Goal: Information Seeking & Learning: Learn about a topic

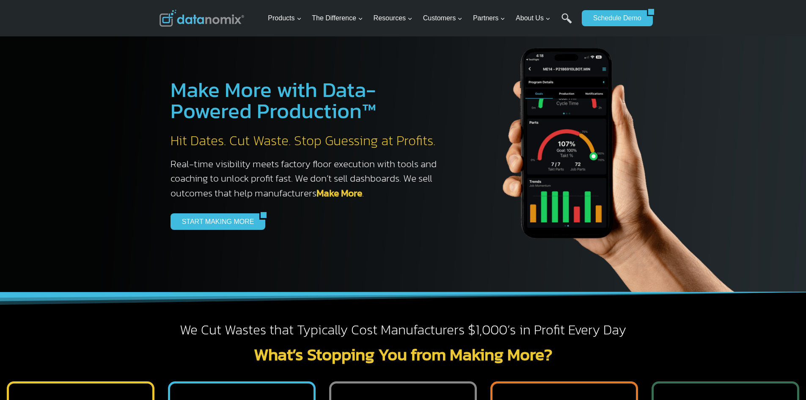
scroll to position [169, 0]
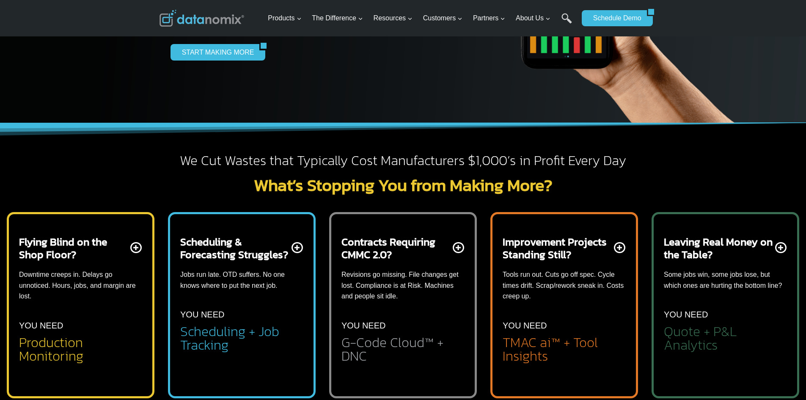
click at [692, 282] on p "Some jobs win, some jobs lose, but which ones are hurting the bottom line?" at bounding box center [725, 280] width 123 height 22
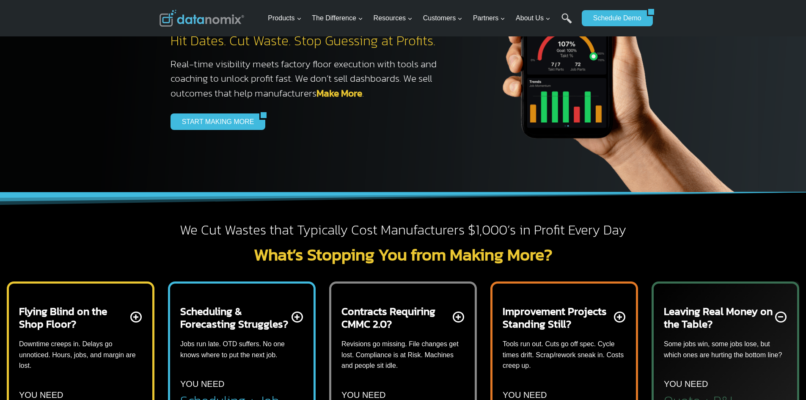
scroll to position [0, 0]
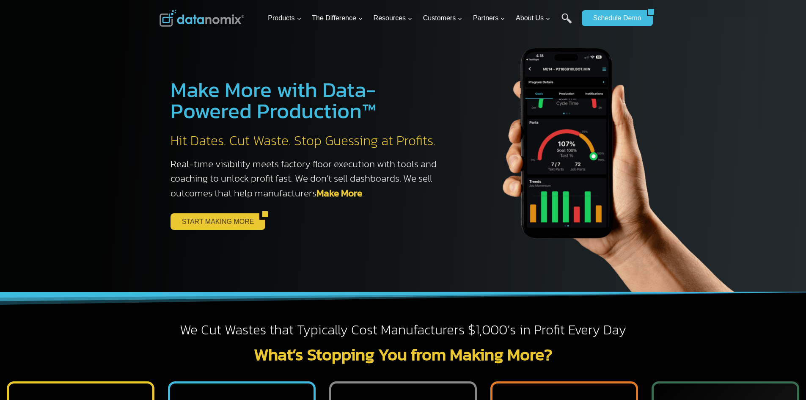
click at [227, 218] on link "START MAKING MORE" at bounding box center [215, 221] width 89 height 16
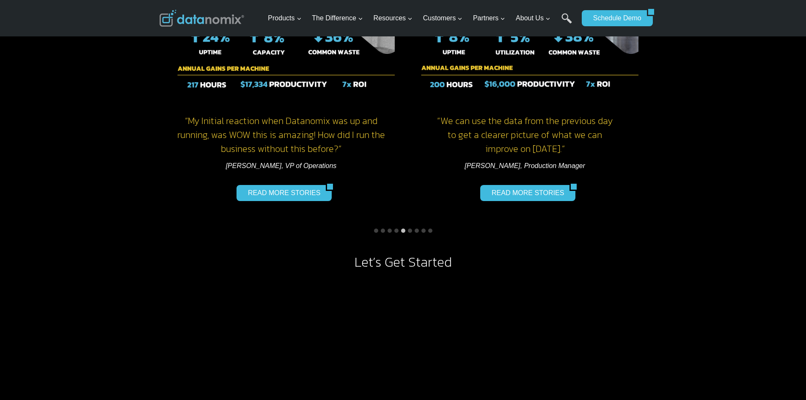
scroll to position [677, 0]
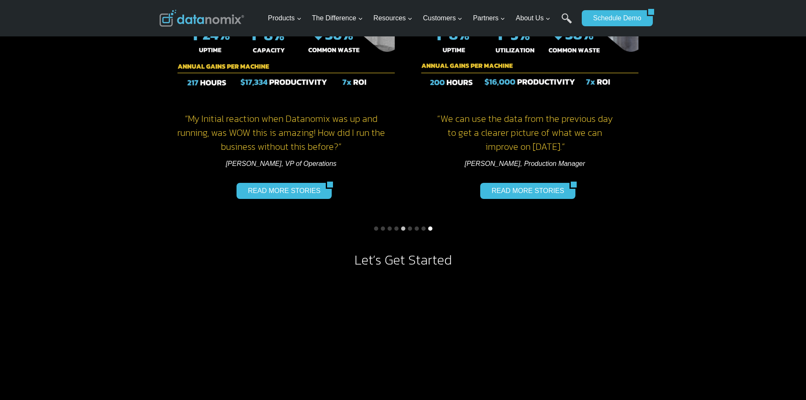
click at [429, 227] on button "Go to slide 9" at bounding box center [430, 228] width 4 height 4
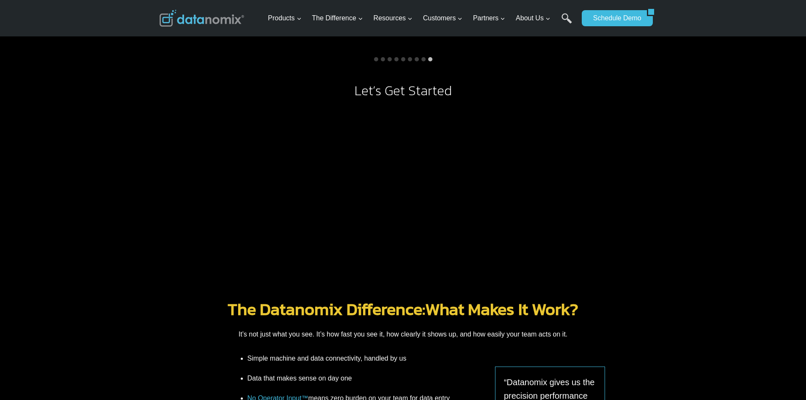
scroll to position [804, 0]
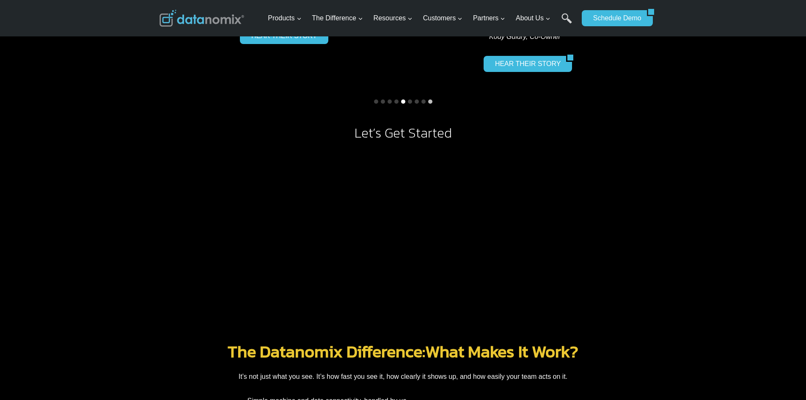
click at [402, 102] on button "Go to slide 5" at bounding box center [403, 101] width 4 height 4
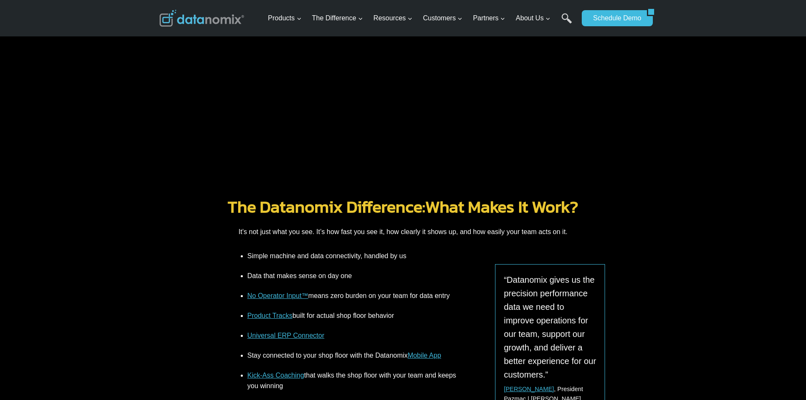
scroll to position [931, 0]
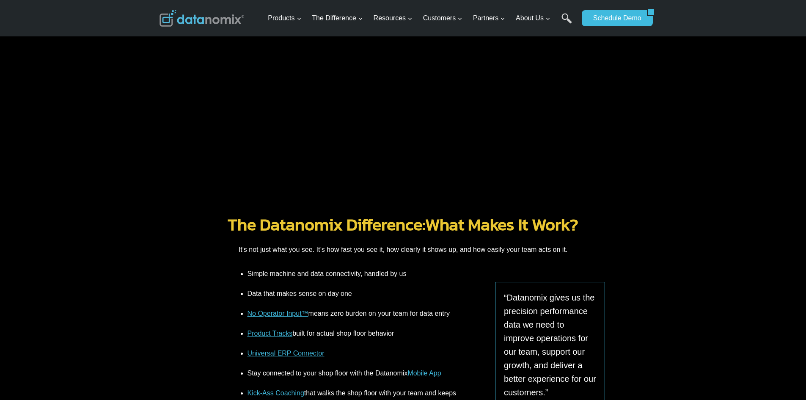
click at [265, 220] on link "The Datanomix Difference:" at bounding box center [327, 224] width 198 height 25
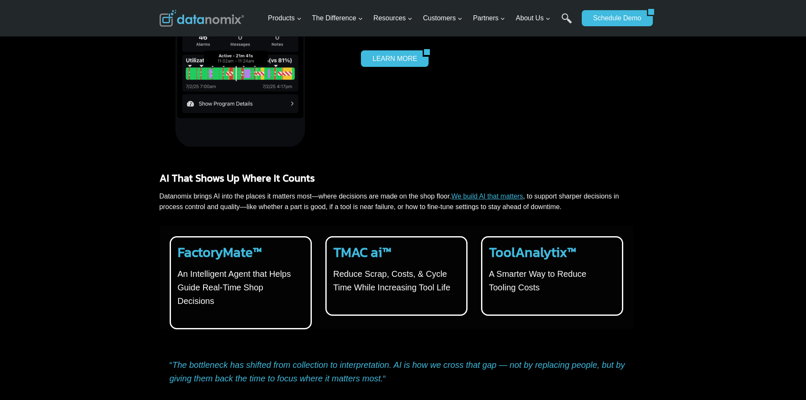
scroll to position [1523, 0]
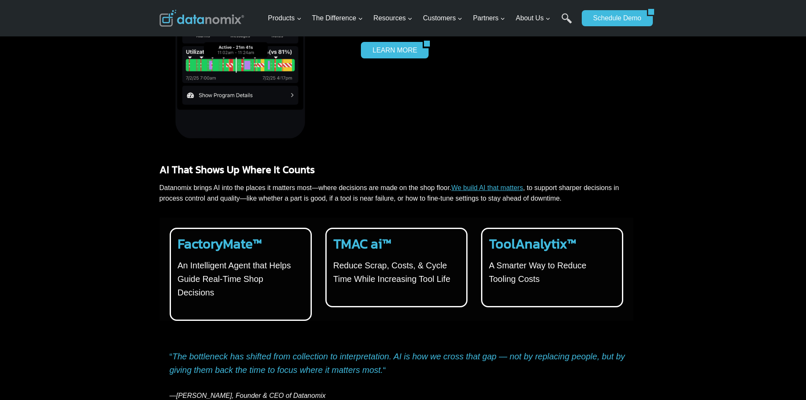
click at [267, 241] on h3 "FactoryMate™" at bounding box center [239, 244] width 123 height 16
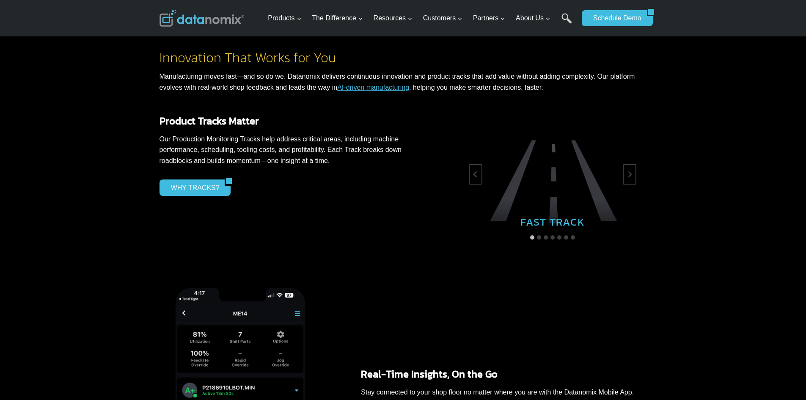
scroll to position [1143, 0]
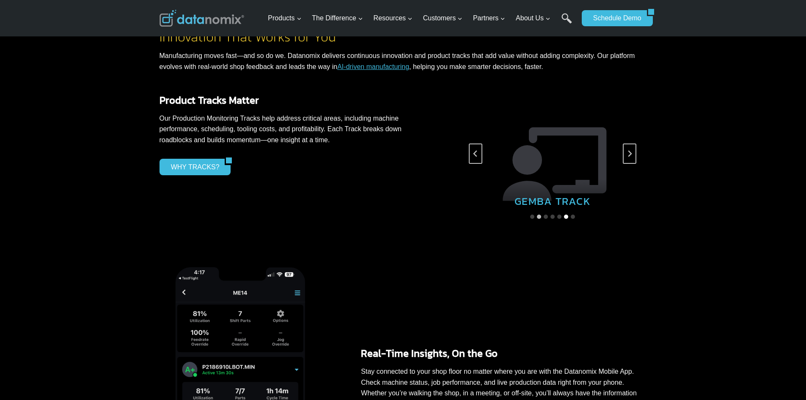
click at [564, 215] on button "Go to slide 6" at bounding box center [566, 217] width 4 height 4
